Goal: Find specific page/section: Find specific page/section

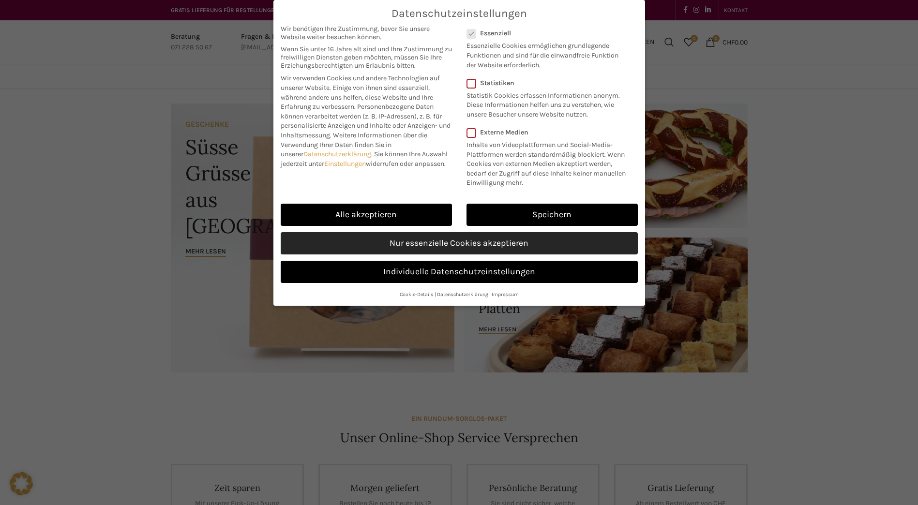
click at [404, 238] on link "Nur essenzielle Cookies akzeptieren" at bounding box center [459, 243] width 357 height 22
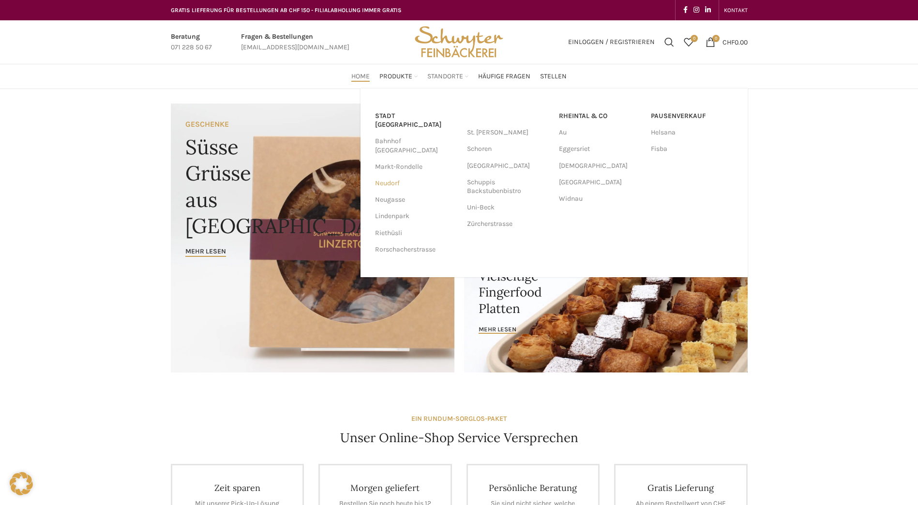
click at [405, 175] on link "Neudorf" at bounding box center [416, 183] width 82 height 16
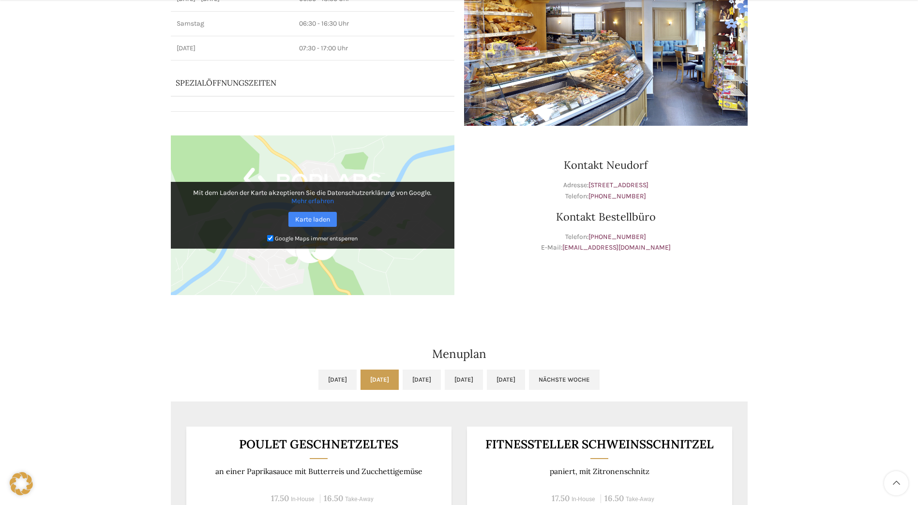
scroll to position [237, 0]
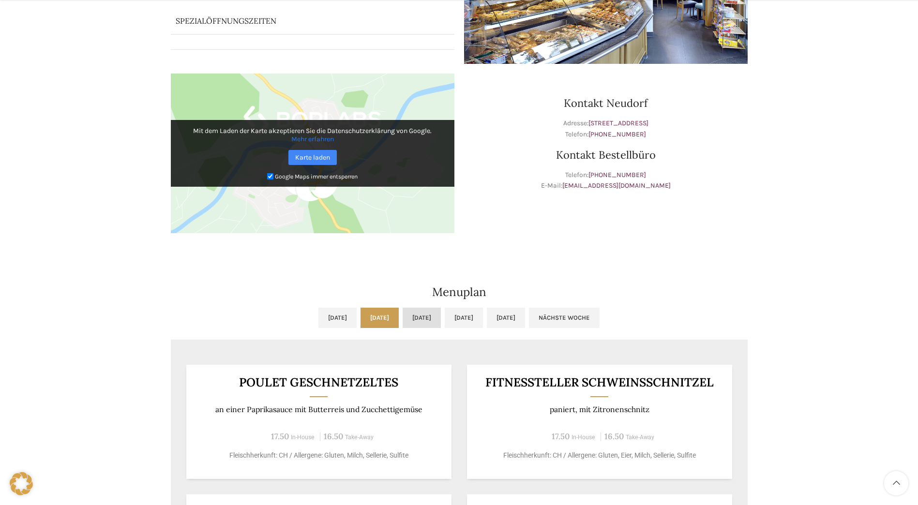
click at [423, 321] on link "Mi, 10.09.2025" at bounding box center [421, 318] width 38 height 20
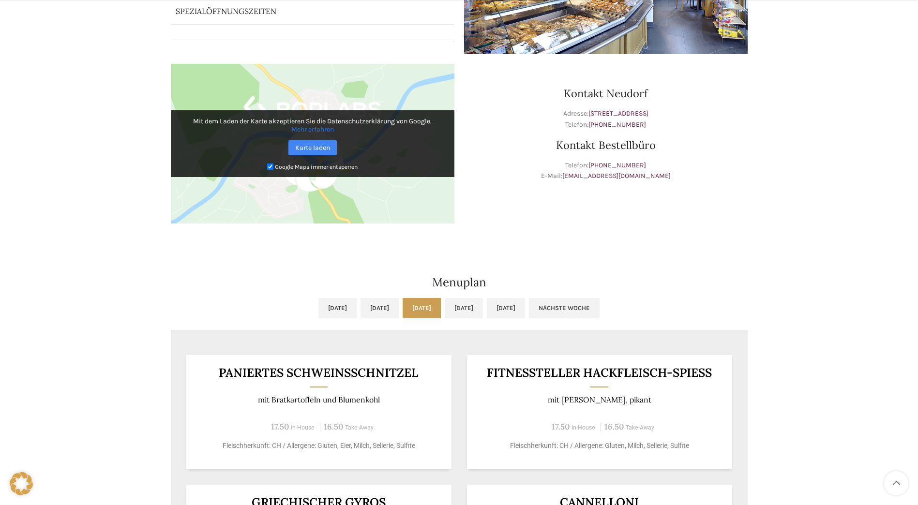
scroll to position [257, 0]
